Goal: Task Accomplishment & Management: Use online tool/utility

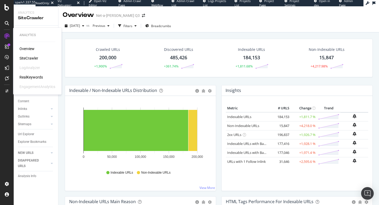
click at [28, 78] on div "RealKeywords" at bounding box center [30, 77] width 23 height 5
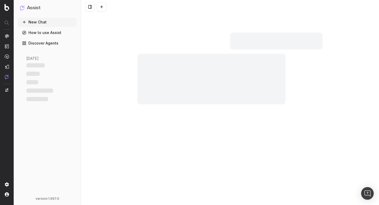
scroll to position [830, 0]
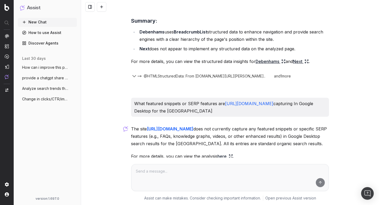
click at [4, 36] on nav at bounding box center [7, 102] width 14 height 205
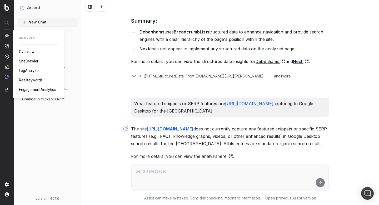
click at [7, 36] on img at bounding box center [7, 36] width 4 height 4
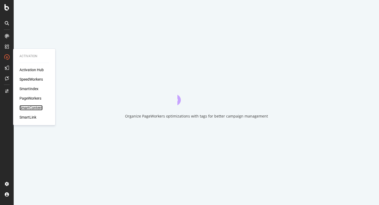
click at [36, 109] on div "SmartContent" at bounding box center [30, 107] width 23 height 5
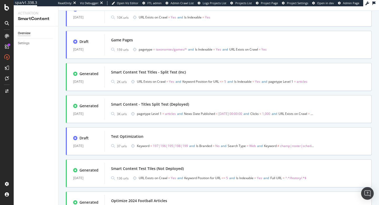
scroll to position [171, 0]
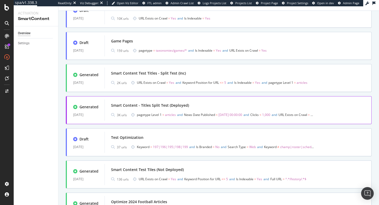
click at [175, 105] on div "Smart Content - Titles Split Test (Deployed)" at bounding box center [150, 105] width 78 height 5
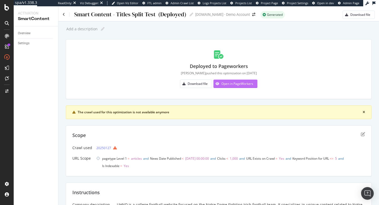
click at [248, 83] on div "Open in PageWorkers" at bounding box center [237, 83] width 32 height 4
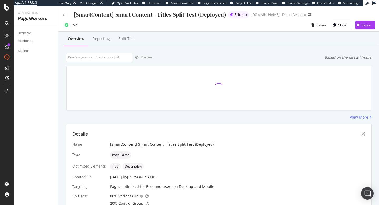
scroll to position [126, 0]
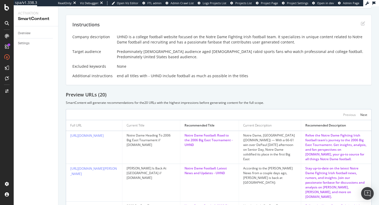
scroll to position [167, 0]
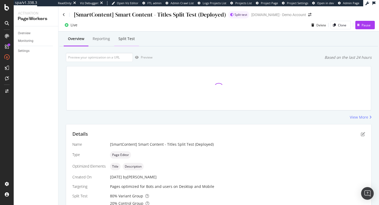
click at [129, 39] on div "Split Test" at bounding box center [127, 38] width 16 height 5
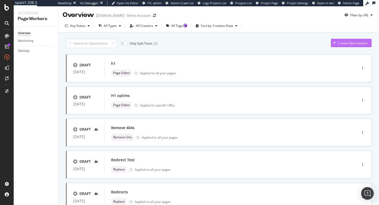
click at [338, 45] on div "Create Optimization" at bounding box center [349, 43] width 37 height 8
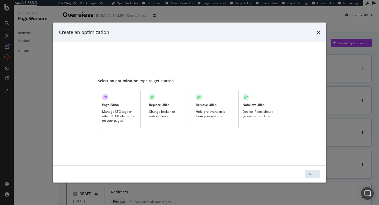
click at [180, 116] on div "Change broken or redirect links" at bounding box center [166, 113] width 34 height 9
